Goal: Use online tool/utility: Utilize a website feature to perform a specific function

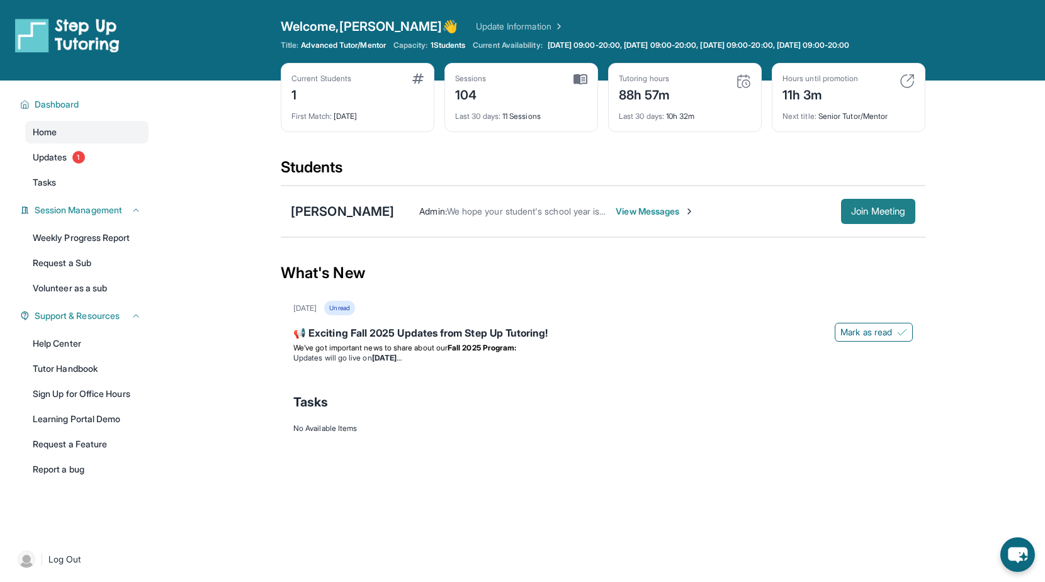
click at [890, 210] on span "Join Meeting" at bounding box center [878, 212] width 54 height 8
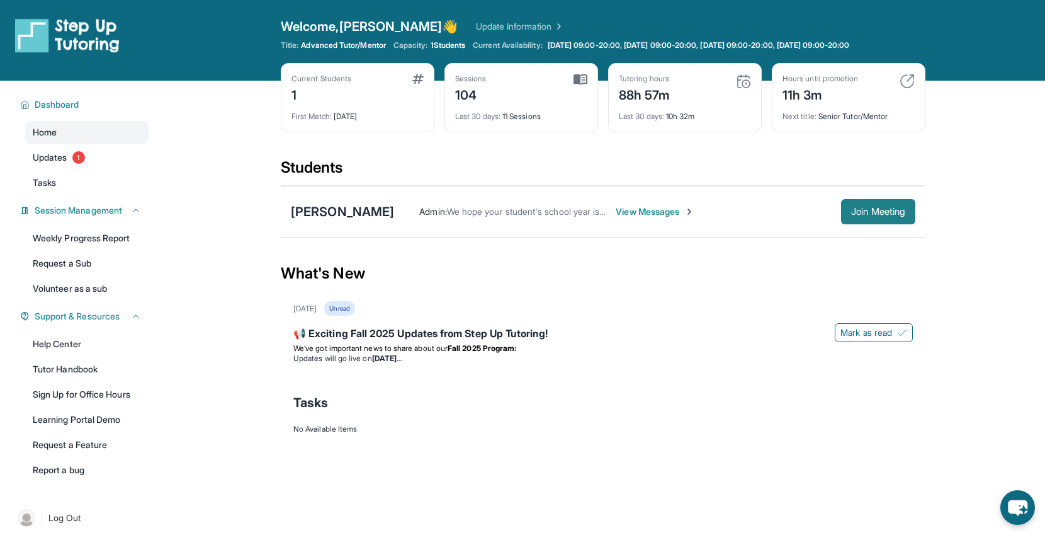
click at [853, 215] on span "Join Meeting" at bounding box center [878, 212] width 54 height 8
